Goal: Task Accomplishment & Management: Manage account settings

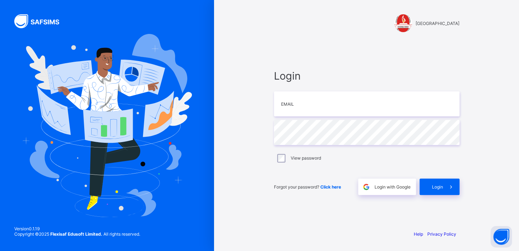
type input "**********"
click at [388, 185] on span "Login with Google" at bounding box center [393, 186] width 36 height 5
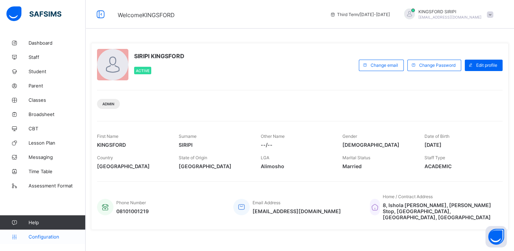
click at [49, 235] on span "Configuration" at bounding box center [57, 237] width 57 height 6
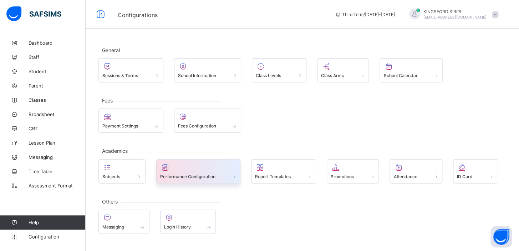
click at [181, 174] on span "Performance Configuration" at bounding box center [187, 176] width 55 height 5
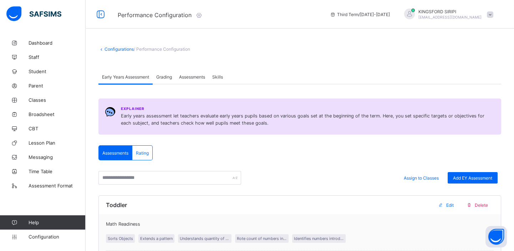
click at [166, 75] on span "Grading" at bounding box center [164, 76] width 16 height 5
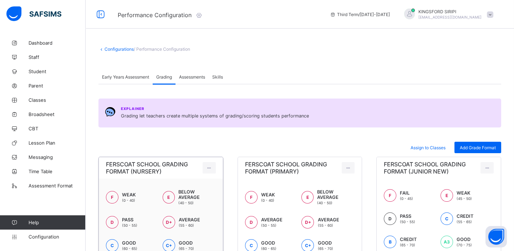
click at [153, 162] on span "FERSCOAT SCHOOL GRADING FORMAT (NURSERY)" at bounding box center [154, 168] width 97 height 14
click at [156, 47] on span "/ Performance Configuration" at bounding box center [162, 48] width 56 height 5
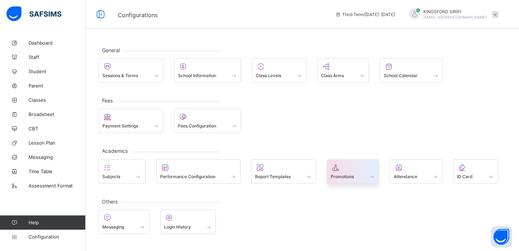
click at [342, 175] on span "Promotions" at bounding box center [342, 176] width 23 height 5
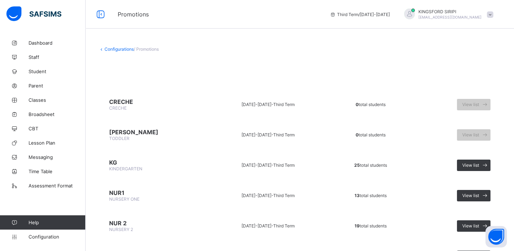
click at [132, 50] on link "Configurations" at bounding box center [119, 48] width 29 height 5
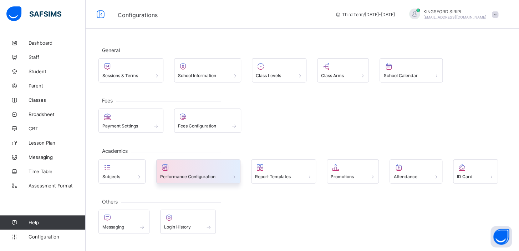
click at [186, 173] on div "Performance Configuration" at bounding box center [198, 176] width 77 height 6
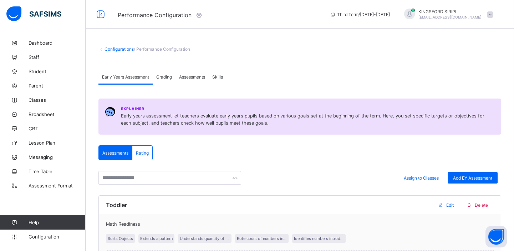
click at [165, 75] on span "Grading" at bounding box center [164, 76] width 16 height 5
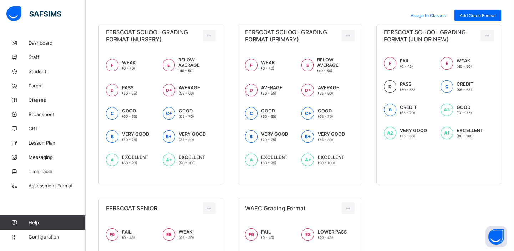
scroll to position [131, 0]
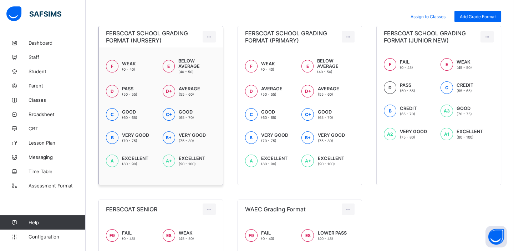
click at [188, 67] on span "BELOW AVERAGE" at bounding box center [196, 63] width 37 height 11
click at [146, 37] on span "FERSCOAT SCHOOL GRADING FORMAT (NURSERY)" at bounding box center [154, 37] width 97 height 14
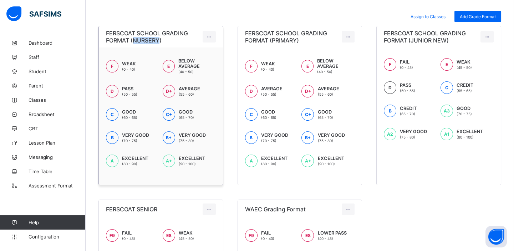
click at [146, 37] on span "FERSCOAT SCHOOL GRADING FORMAT (NURSERY)" at bounding box center [154, 37] width 97 height 14
click at [193, 59] on span "BELOW AVERAGE" at bounding box center [196, 63] width 37 height 11
click at [198, 65] on span "BELOW AVERAGE" at bounding box center [196, 63] width 37 height 11
click at [440, 17] on span "Assign to Classes" at bounding box center [428, 16] width 35 height 5
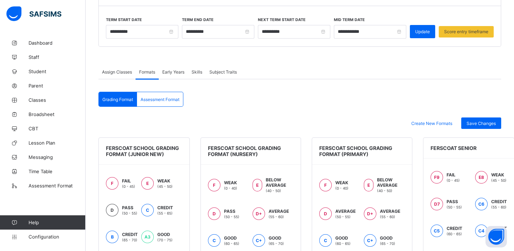
scroll to position [84, 0]
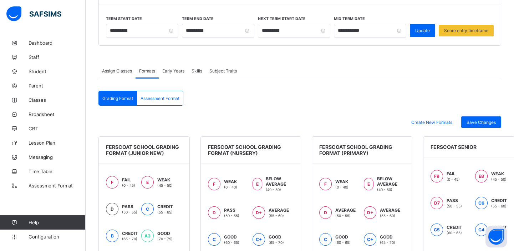
click at [136, 149] on span "FERSCOAT SCHOOL GRADING FORMAT (JUNIOR NEW)" at bounding box center [142, 150] width 73 height 12
click at [153, 96] on span "Assessment Format" at bounding box center [160, 98] width 39 height 5
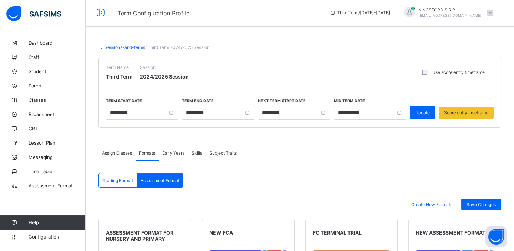
scroll to position [0, 0]
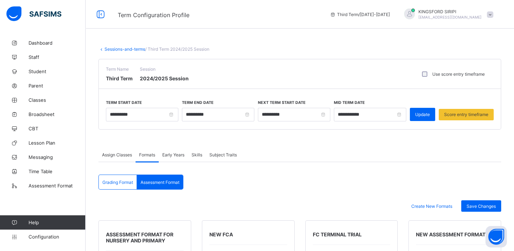
click at [171, 155] on span "Early Years" at bounding box center [173, 154] width 22 height 5
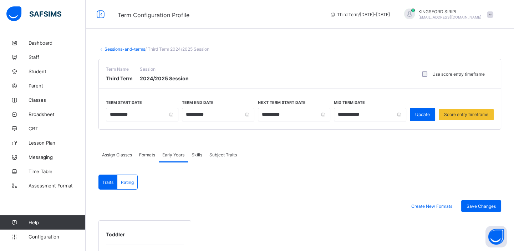
click at [197, 152] on span "Skills" at bounding box center [197, 154] width 11 height 5
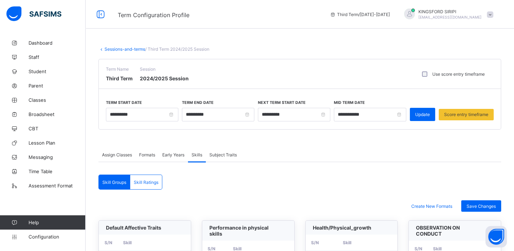
click at [151, 153] on span "Formats" at bounding box center [147, 154] width 16 height 5
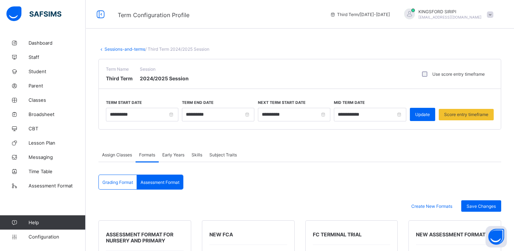
click at [131, 156] on span "Assign Classes" at bounding box center [117, 154] width 30 height 5
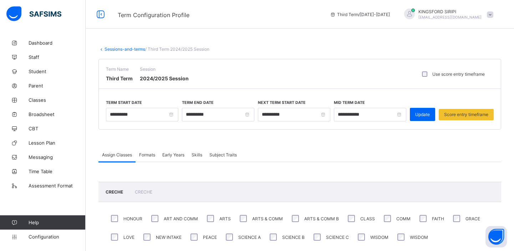
click at [152, 153] on span "Formats" at bounding box center [147, 154] width 16 height 5
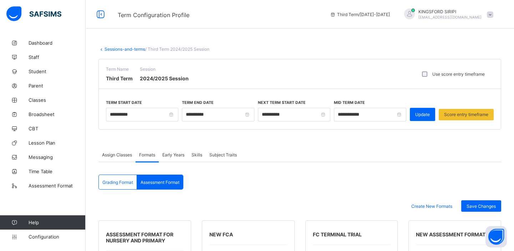
click at [121, 181] on span "Grading Format" at bounding box center [117, 182] width 31 height 5
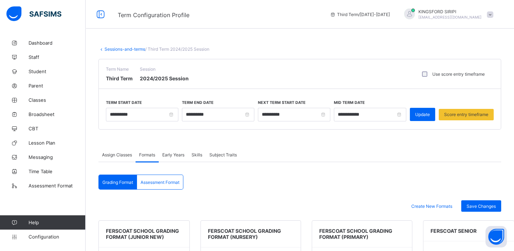
click at [141, 236] on span "FERSCOAT SCHOOL GRADING FORMAT (JUNIOR NEW)" at bounding box center [142, 234] width 73 height 12
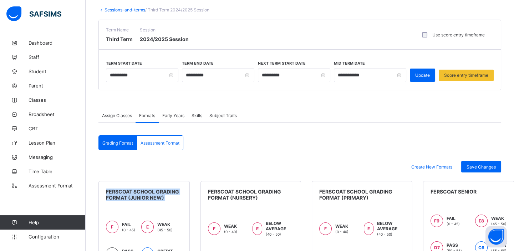
scroll to position [33, 0]
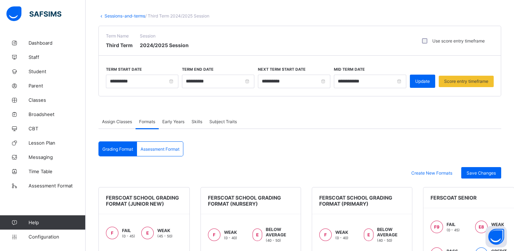
click at [214, 121] on span "Subject Traits" at bounding box center [223, 121] width 27 height 5
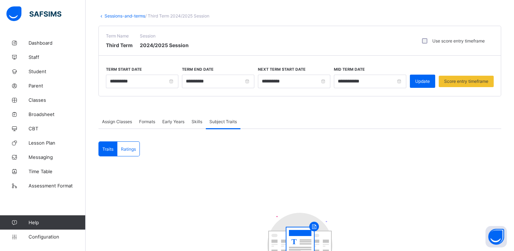
click at [191, 120] on div "Skills" at bounding box center [197, 121] width 18 height 14
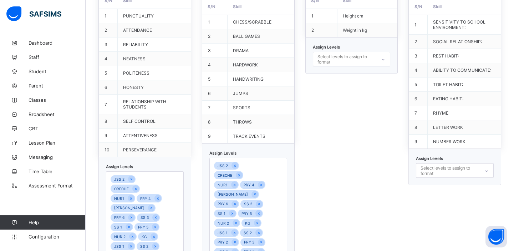
scroll to position [0, 0]
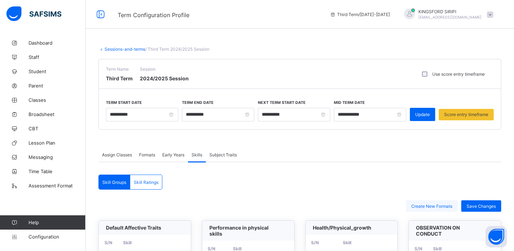
click at [437, 210] on div "Create New Formats" at bounding box center [432, 205] width 52 height 11
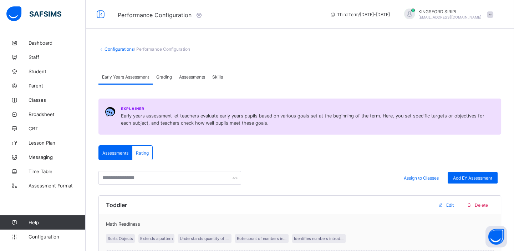
click at [161, 81] on div "Grading" at bounding box center [164, 77] width 23 height 14
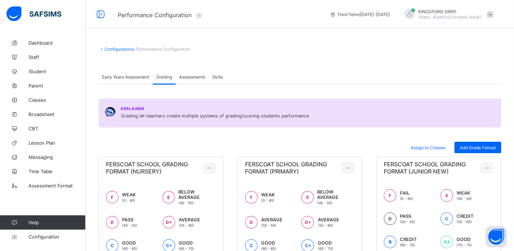
click at [194, 76] on span "Assessments" at bounding box center [192, 76] width 26 height 5
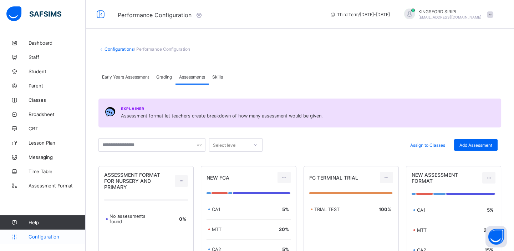
click at [37, 236] on span "Configuration" at bounding box center [57, 237] width 57 height 6
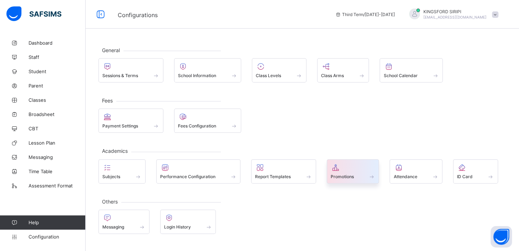
click at [346, 169] on div at bounding box center [353, 167] width 45 height 9
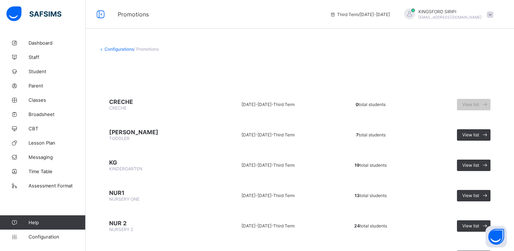
click at [149, 49] on span "/ Promotions" at bounding box center [146, 48] width 25 height 5
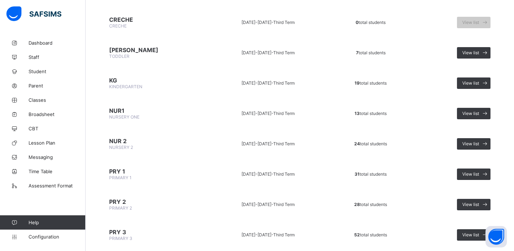
scroll to position [83, 0]
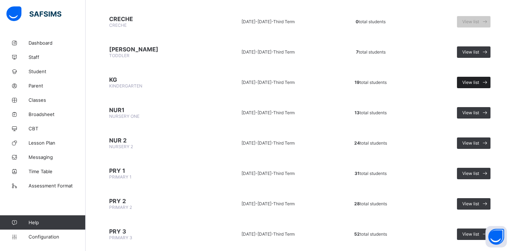
click at [474, 85] on div "View list" at bounding box center [474, 82] width 34 height 11
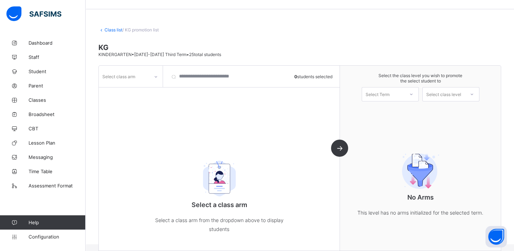
scroll to position [28, 0]
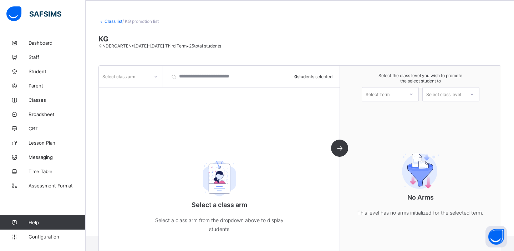
click at [170, 46] on span "KINDERGARTEN • 2023-2024 Third Term • 25 total students" at bounding box center [160, 45] width 123 height 5
click at [136, 20] on span "/ KG promotion list" at bounding box center [140, 21] width 36 height 5
click at [116, 21] on link "Class list" at bounding box center [114, 21] width 18 height 5
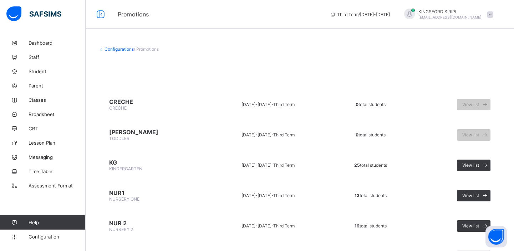
click at [147, 51] on span "/ Promotions" at bounding box center [146, 48] width 25 height 5
click at [477, 194] on span "View list" at bounding box center [471, 195] width 17 height 5
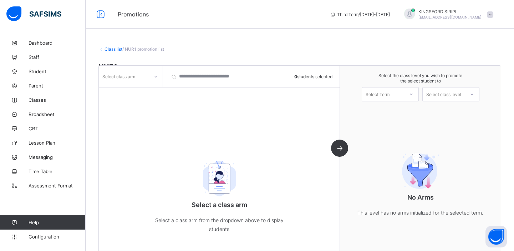
click at [156, 50] on span "/ NUR1 promotion list" at bounding box center [143, 48] width 42 height 5
click at [45, 184] on span "Assessment Format" at bounding box center [57, 186] width 57 height 6
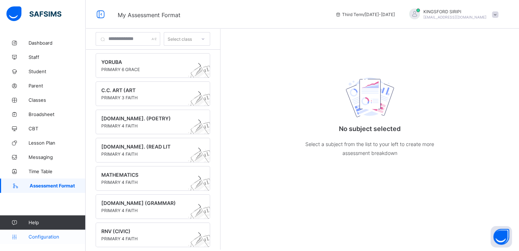
click at [42, 238] on span "Configuration" at bounding box center [57, 237] width 57 height 6
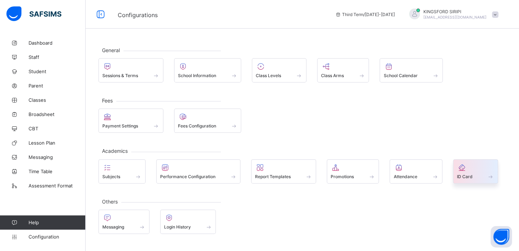
click at [471, 172] on span at bounding box center [475, 173] width 37 height 2
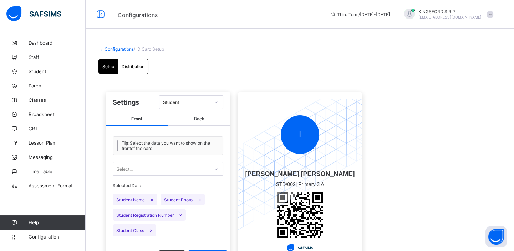
click at [164, 103] on div "Student" at bounding box center [186, 102] width 47 height 5
click at [186, 103] on div "Student" at bounding box center [186, 102] width 47 height 5
click at [54, 237] on span "Configuration" at bounding box center [57, 237] width 57 height 6
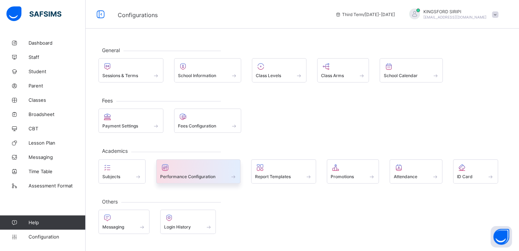
click at [183, 172] on span at bounding box center [198, 173] width 77 height 2
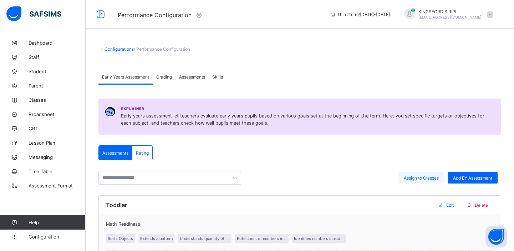
click at [419, 180] on span "Assign to Classes" at bounding box center [421, 177] width 35 height 5
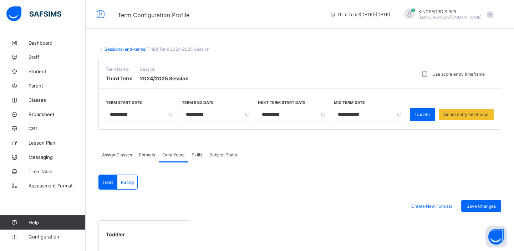
click at [127, 153] on span "Assign Classes" at bounding box center [117, 154] width 30 height 5
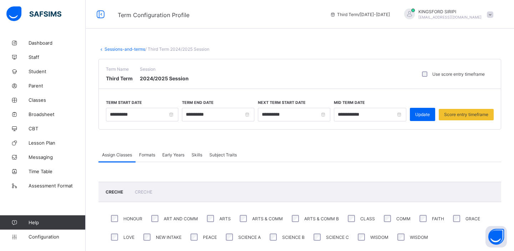
click at [150, 153] on span "Formats" at bounding box center [147, 154] width 16 height 5
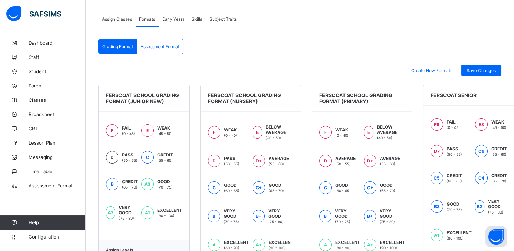
scroll to position [132, 0]
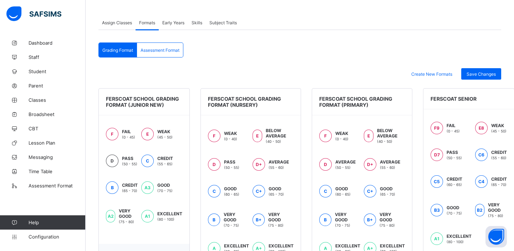
click at [148, 100] on span "FERSCOAT SCHOOL GRADING FORMAT (JUNIOR NEW)" at bounding box center [142, 102] width 73 height 12
click at [161, 47] on span "Assessment Format" at bounding box center [160, 49] width 39 height 5
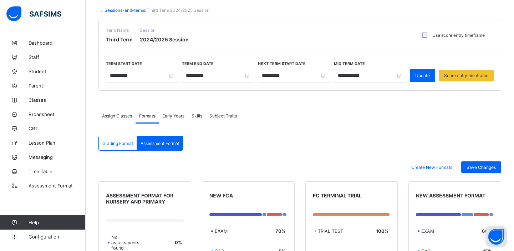
scroll to position [0, 0]
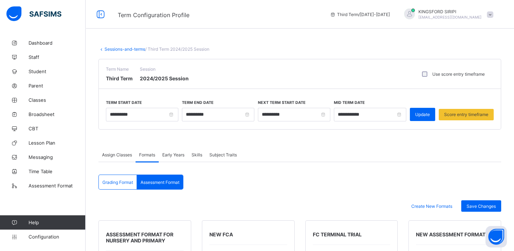
click at [161, 48] on span "/ Third Term 2024/2025 Session" at bounding box center [177, 48] width 64 height 5
click at [126, 50] on link "Sessions-and-terms" at bounding box center [125, 48] width 41 height 5
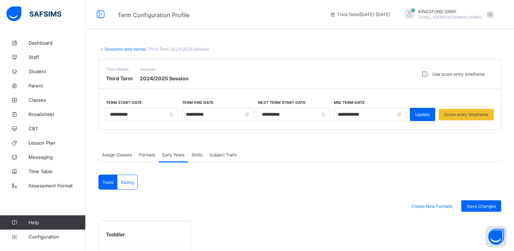
click at [193, 157] on div "Skills" at bounding box center [197, 154] width 18 height 14
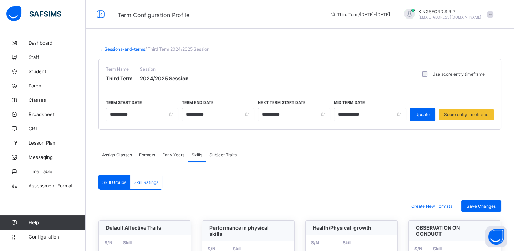
click at [218, 153] on span "Subject Traits" at bounding box center [223, 154] width 27 height 5
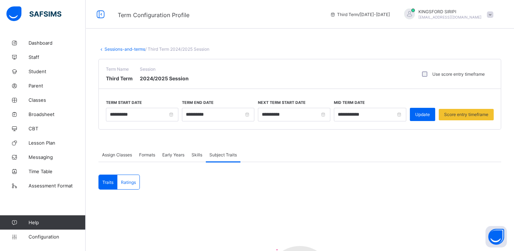
click at [124, 183] on span "Ratings" at bounding box center [128, 182] width 15 height 5
click at [196, 152] on span "Skills" at bounding box center [197, 154] width 11 height 5
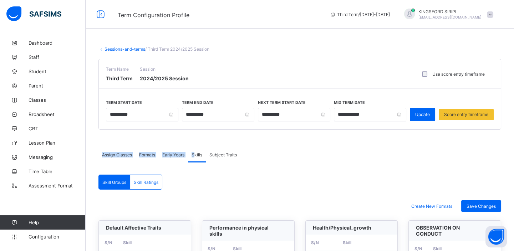
drag, startPoint x: 196, startPoint y: 152, endPoint x: 396, endPoint y: 143, distance: 199.4
click at [151, 155] on span "Formats" at bounding box center [147, 154] width 16 height 5
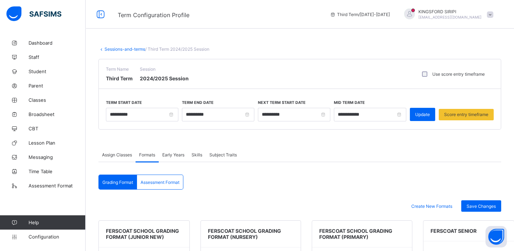
click at [132, 228] on span "FERSCOAT SCHOOL GRADING FORMAT (JUNIOR NEW)" at bounding box center [142, 234] width 73 height 12
click at [135, 231] on span "FERSCOAT SCHOOL GRADING FORMAT (JUNIOR NEW)" at bounding box center [142, 234] width 73 height 12
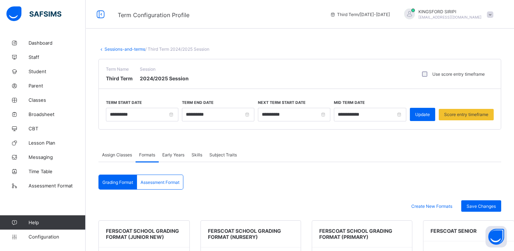
click at [343, 233] on span "FERSCOAT SCHOOL GRADING FORMAT (PRIMARY)" at bounding box center [355, 234] width 73 height 12
click at [451, 206] on span "Create New Formats" at bounding box center [432, 205] width 41 height 5
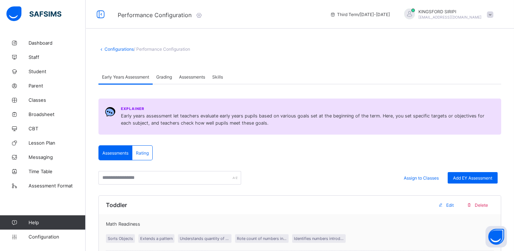
click at [163, 80] on div "Grading" at bounding box center [164, 77] width 23 height 14
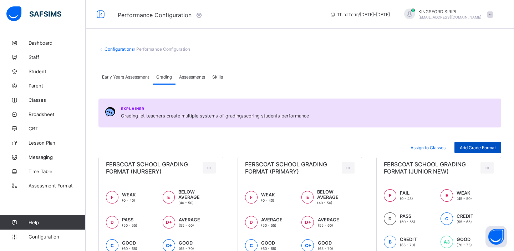
click at [468, 146] on span "Add Grade Format" at bounding box center [478, 147] width 36 height 5
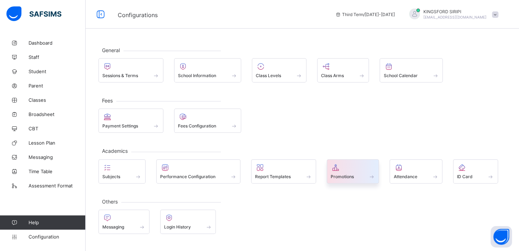
click at [349, 177] on span "Promotions" at bounding box center [342, 176] width 23 height 5
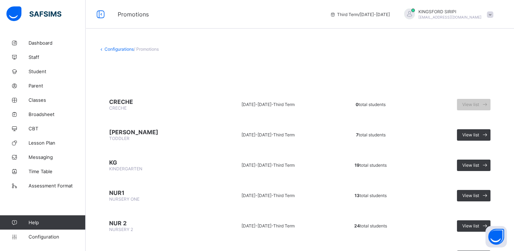
click at [125, 48] on link "Configurations" at bounding box center [119, 48] width 29 height 5
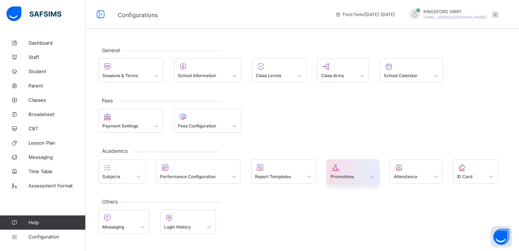
click at [353, 177] on span "Promotions" at bounding box center [342, 176] width 23 height 5
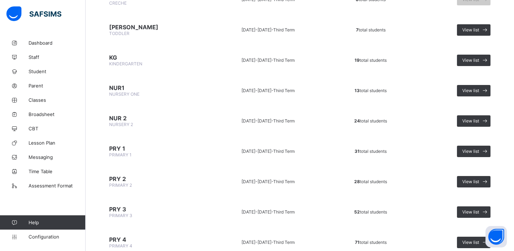
scroll to position [101, 0]
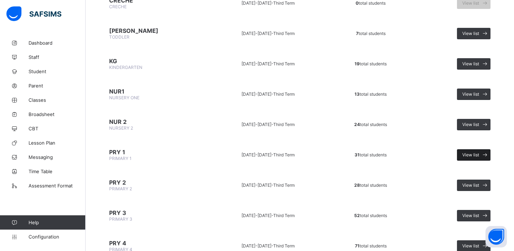
click at [474, 152] on span "View list" at bounding box center [471, 154] width 17 height 5
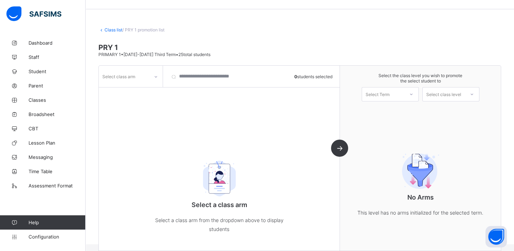
scroll to position [28, 0]
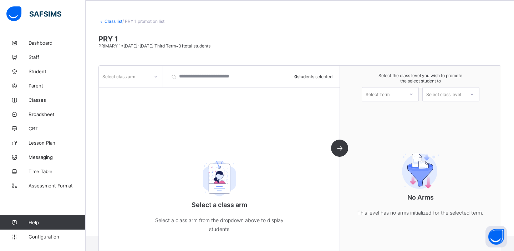
click at [153, 21] on span "/ PRY 1 promotion list" at bounding box center [143, 21] width 42 height 5
click at [204, 78] on input "search" at bounding box center [206, 76] width 79 height 21
click at [340, 148] on div "Select class arm 0 students selected Select a class arm Select a class arm from…" at bounding box center [219, 158] width 241 height 185
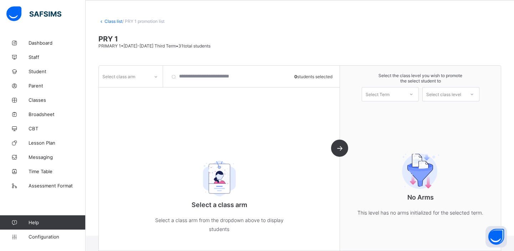
click at [339, 149] on div "Select class arm 0 students selected Select a class arm Select a class arm from…" at bounding box center [219, 158] width 241 height 185
click at [51, 186] on span "Assessment Format" at bounding box center [57, 186] width 57 height 6
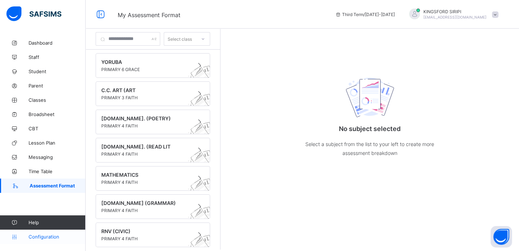
click at [44, 236] on span "Configuration" at bounding box center [57, 237] width 57 height 6
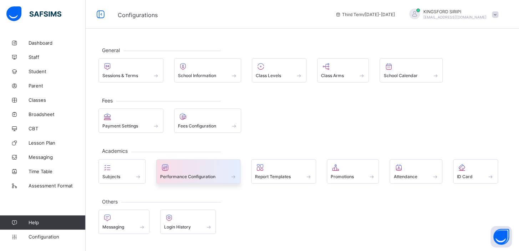
click at [201, 174] on span "Performance Configuration" at bounding box center [187, 176] width 55 height 5
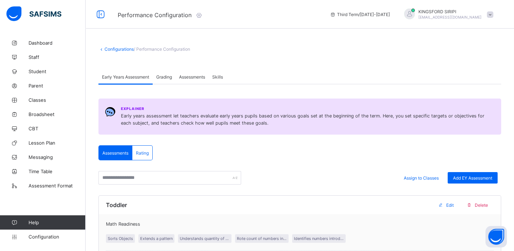
click at [166, 78] on span "Grading" at bounding box center [164, 76] width 16 height 5
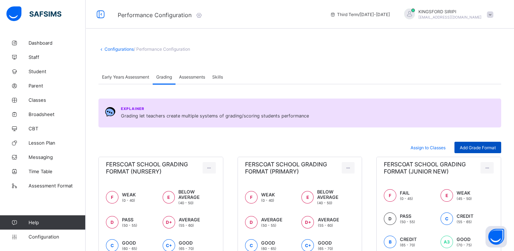
click at [474, 147] on span "Add Grade Format" at bounding box center [478, 147] width 36 height 5
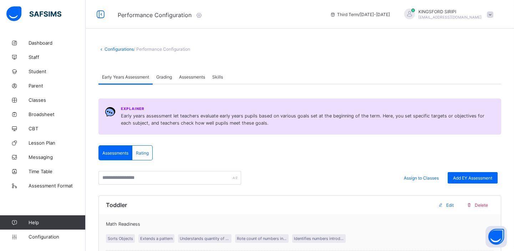
click at [172, 75] on span "Grading" at bounding box center [164, 76] width 16 height 5
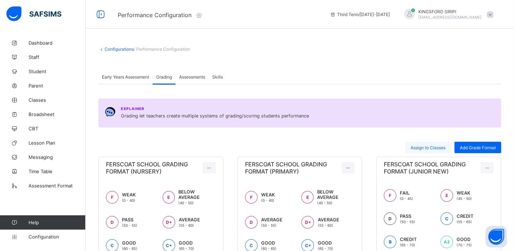
click at [437, 145] on span "Assign to Classes" at bounding box center [428, 147] width 35 height 5
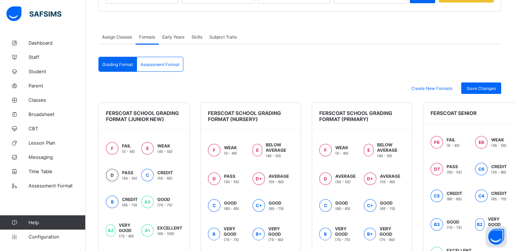
scroll to position [117, 0]
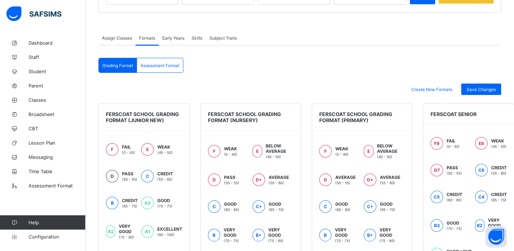
click at [160, 117] on span "FERSCOAT SCHOOL GRADING FORMAT (JUNIOR NEW)" at bounding box center [142, 117] width 73 height 12
click at [248, 118] on span "FERSCOAT SCHOOL GRADING FORMAT (NURSERY)" at bounding box center [244, 117] width 73 height 12
click at [240, 116] on span "FERSCOAT SCHOOL GRADING FORMAT (NURSERY)" at bounding box center [244, 117] width 73 height 12
click at [484, 88] on span "Save Changes" at bounding box center [481, 89] width 29 height 5
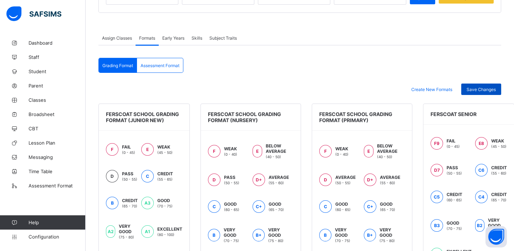
click at [484, 88] on div "Save Changes" at bounding box center [482, 89] width 40 height 11
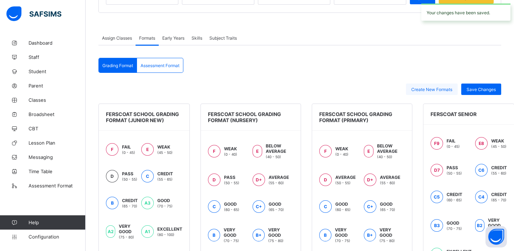
click at [452, 89] on span "Create New Formats" at bounding box center [432, 89] width 41 height 5
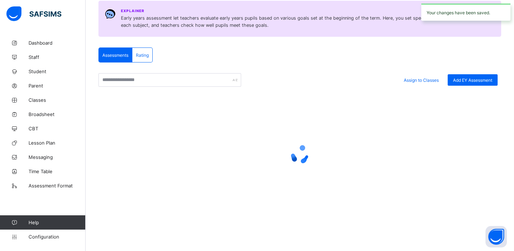
scroll to position [117, 0]
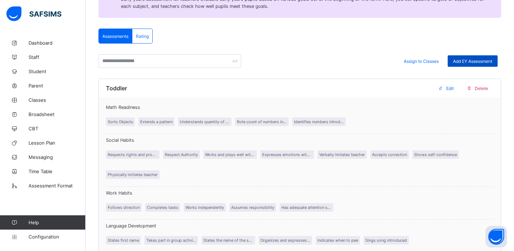
click at [462, 64] on div "Add EY Assessment" at bounding box center [473, 60] width 50 height 11
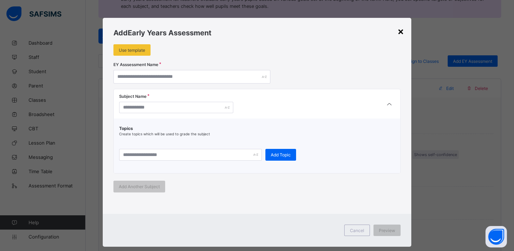
click at [399, 30] on div "×" at bounding box center [401, 31] width 7 height 12
